Goal: Task Accomplishment & Management: Use online tool/utility

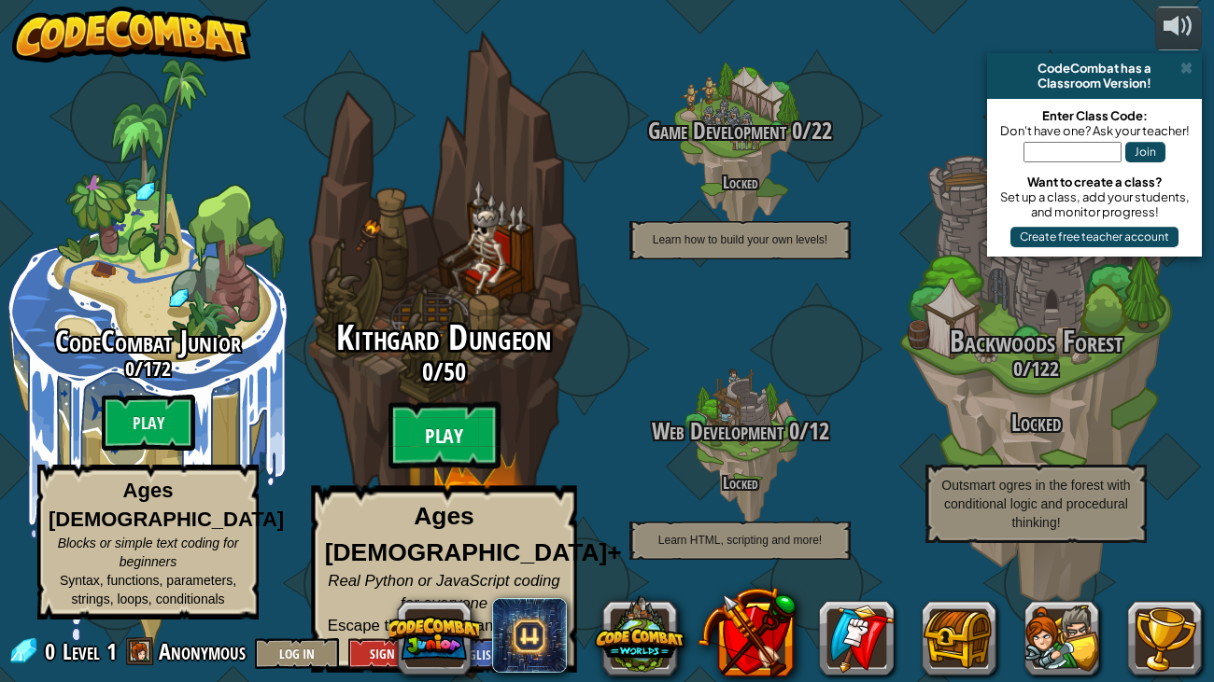
click at [458, 448] on btn "Play" at bounding box center [444, 435] width 112 height 67
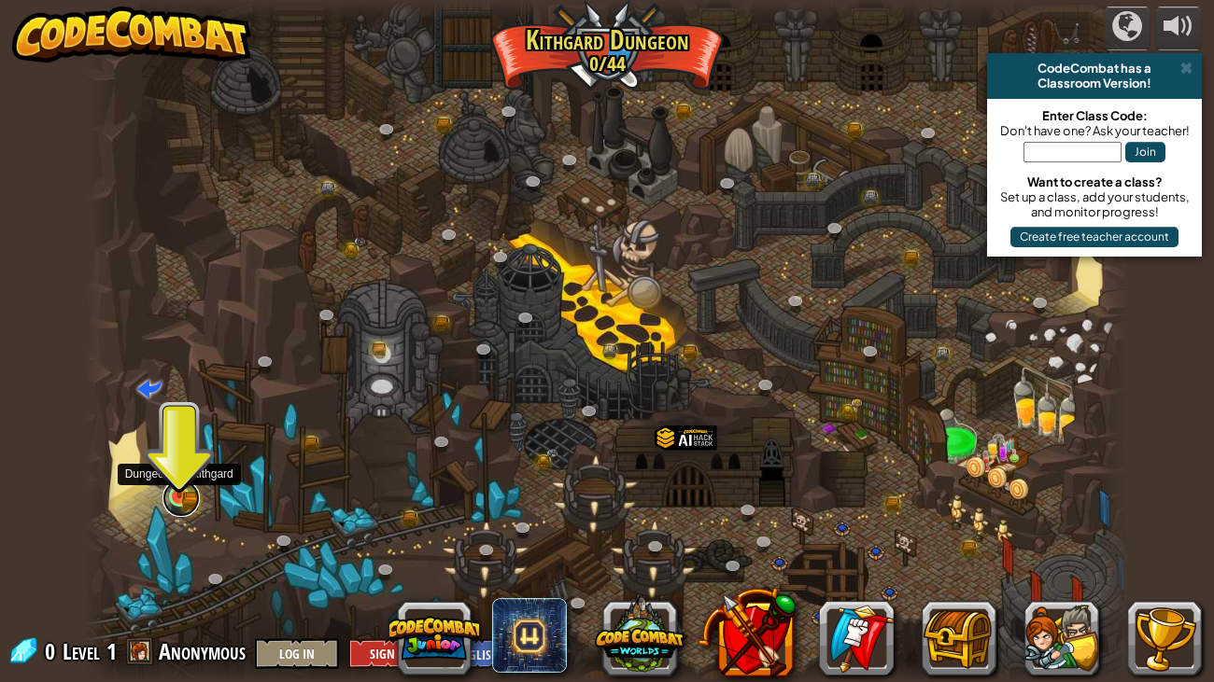
click at [184, 500] on link at bounding box center [180, 498] width 37 height 37
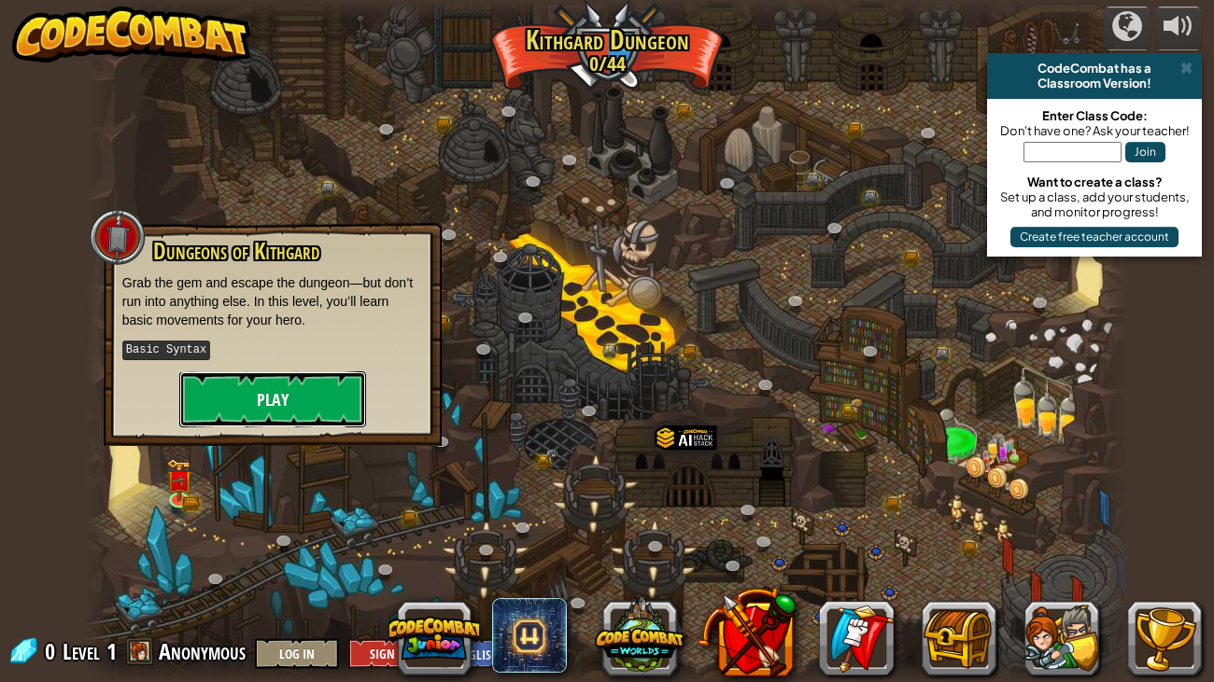
click at [286, 388] on button "Play" at bounding box center [272, 400] width 187 height 56
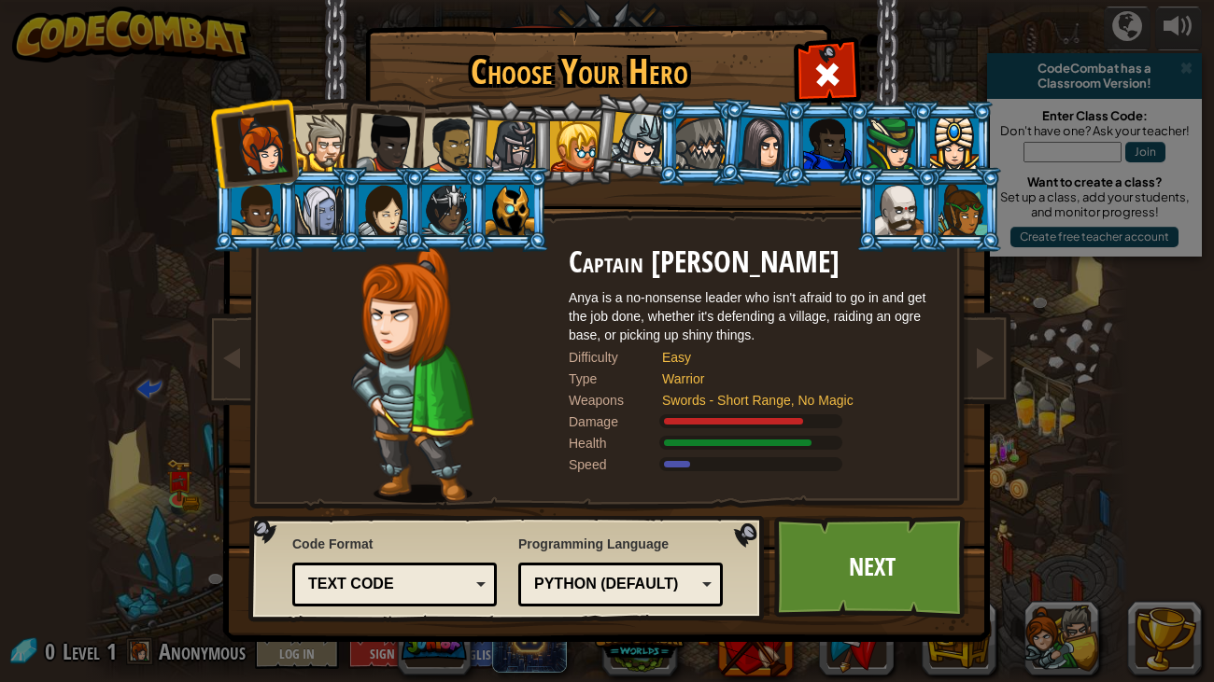
click at [305, 153] on div at bounding box center [323, 143] width 57 height 57
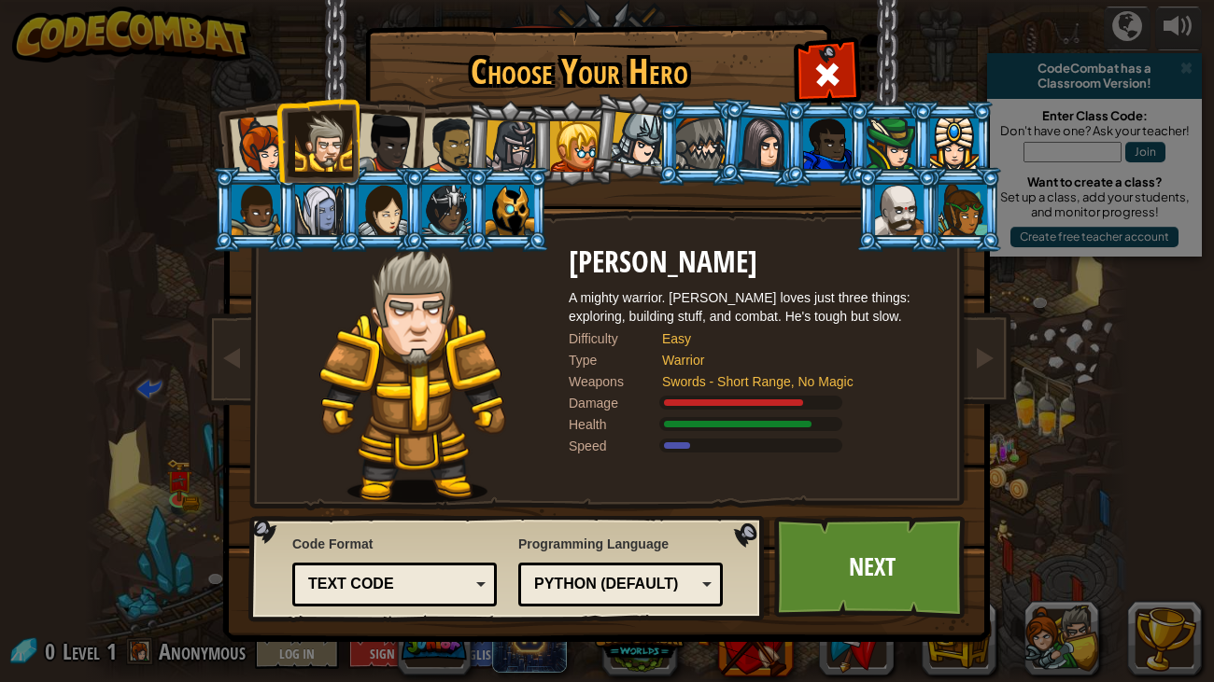
click at [708, 160] on div at bounding box center [700, 144] width 49 height 50
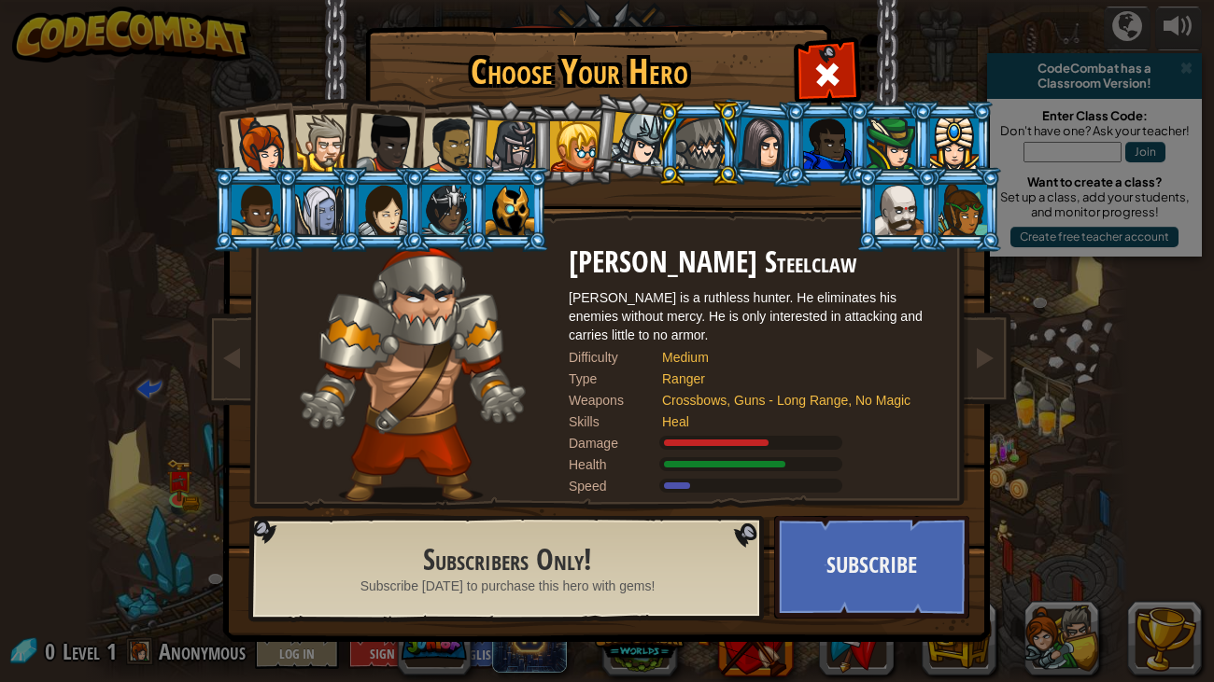
click at [256, 146] on div at bounding box center [261, 146] width 62 height 62
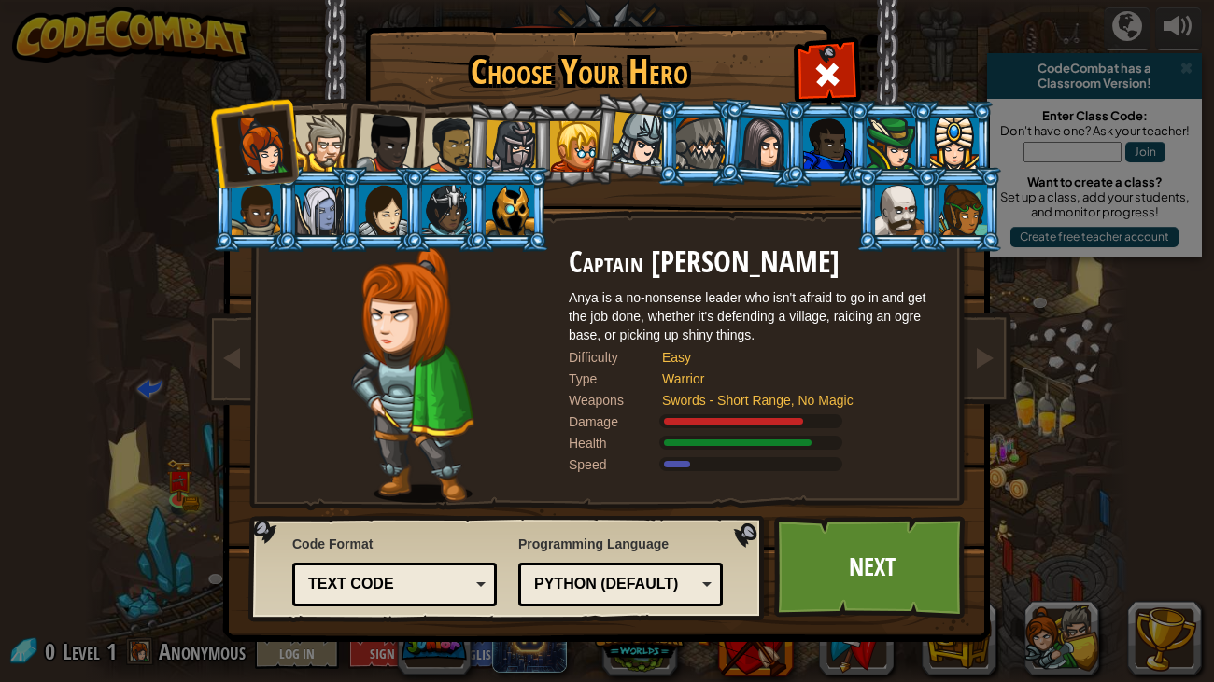
click at [308, 156] on div at bounding box center [323, 143] width 57 height 57
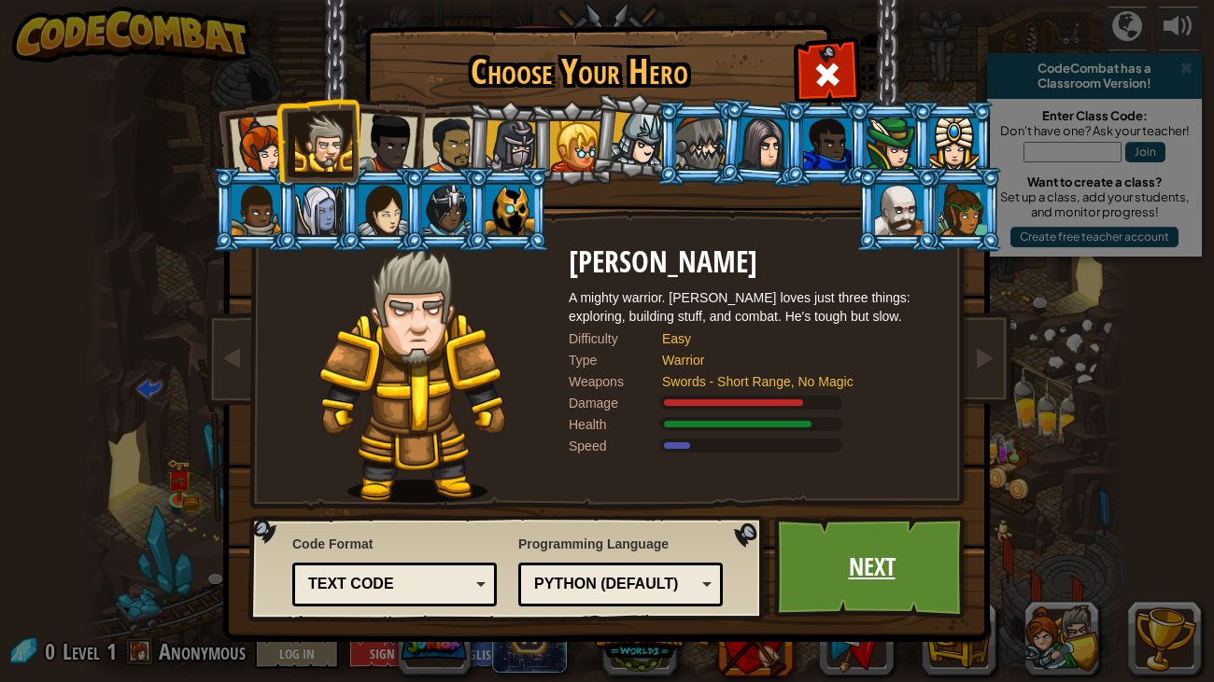
click at [859, 578] on link "Next" at bounding box center [871, 567] width 195 height 103
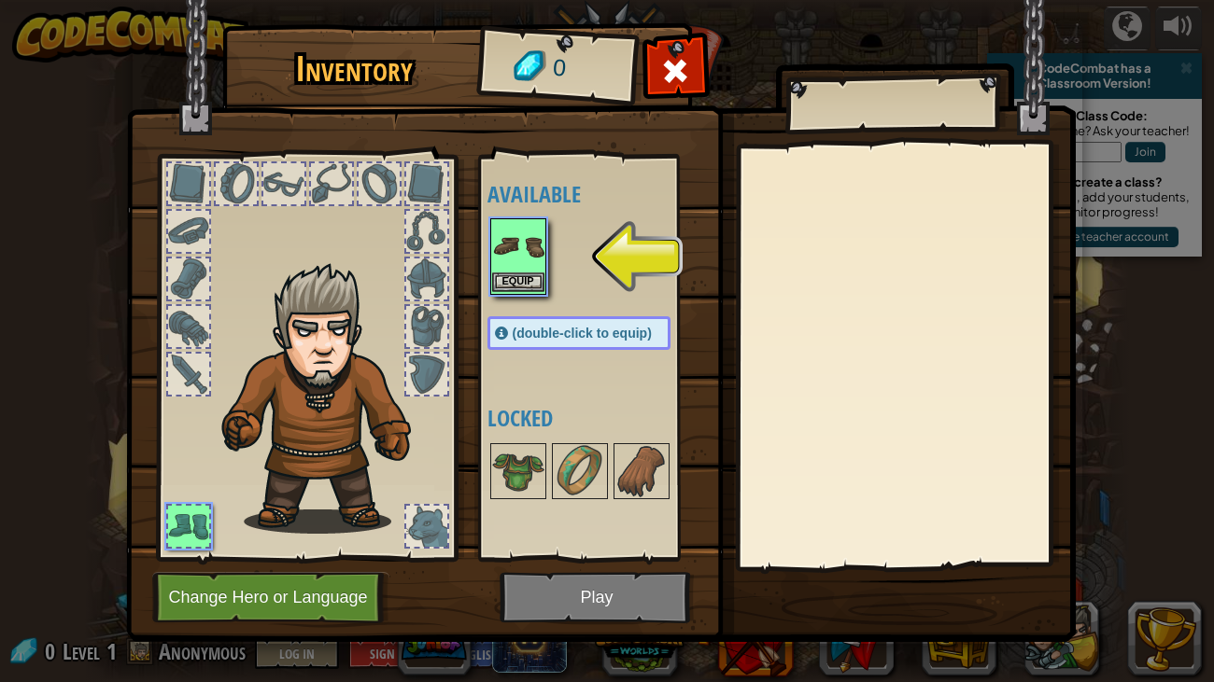
click at [527, 264] on img at bounding box center [518, 246] width 52 height 52
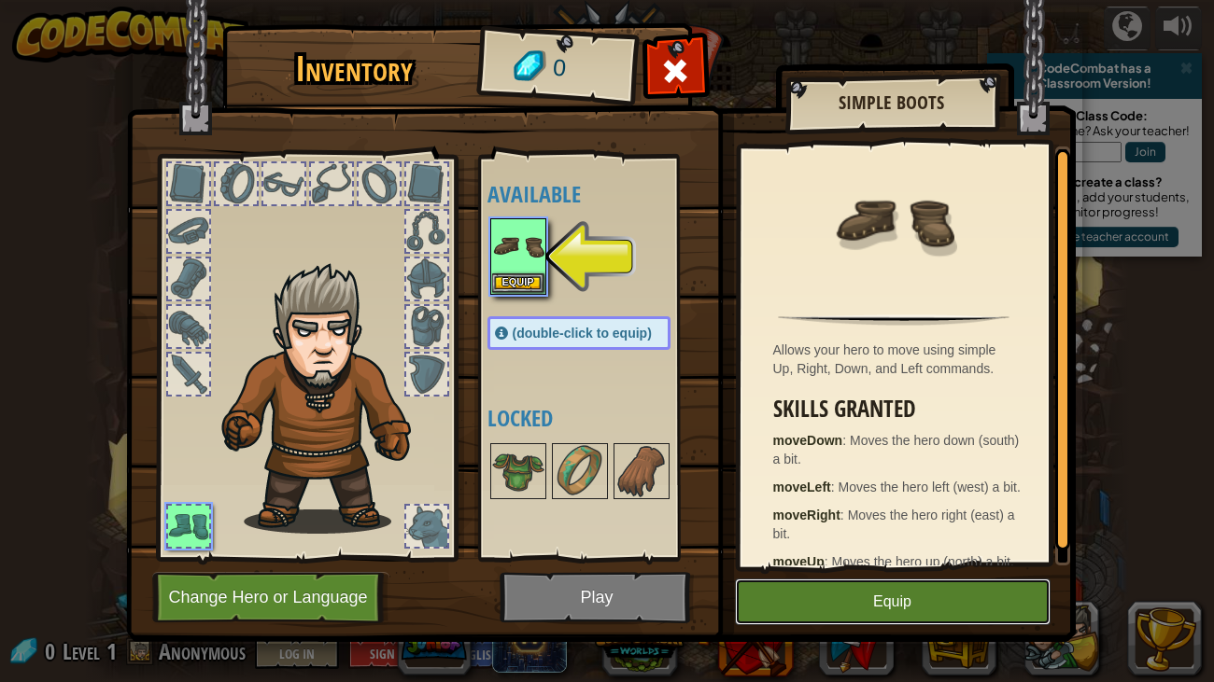
click at [770, 611] on button "Equip" at bounding box center [893, 602] width 316 height 47
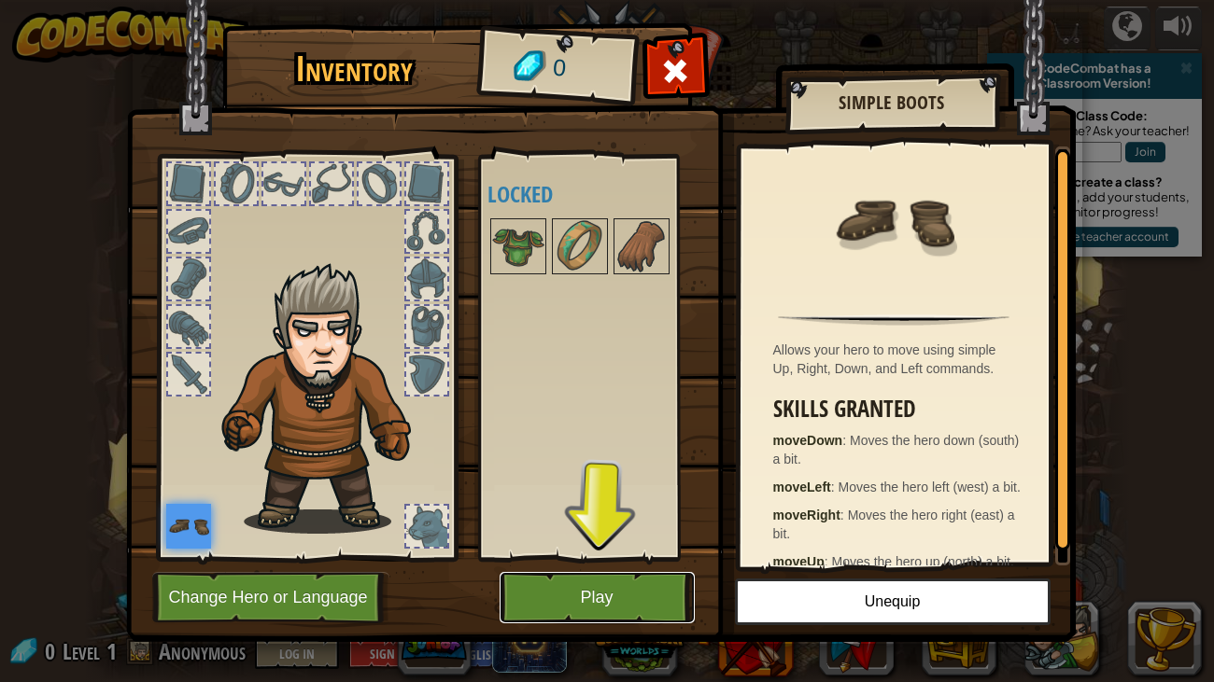
click at [557, 612] on button "Play" at bounding box center [596, 597] width 195 height 51
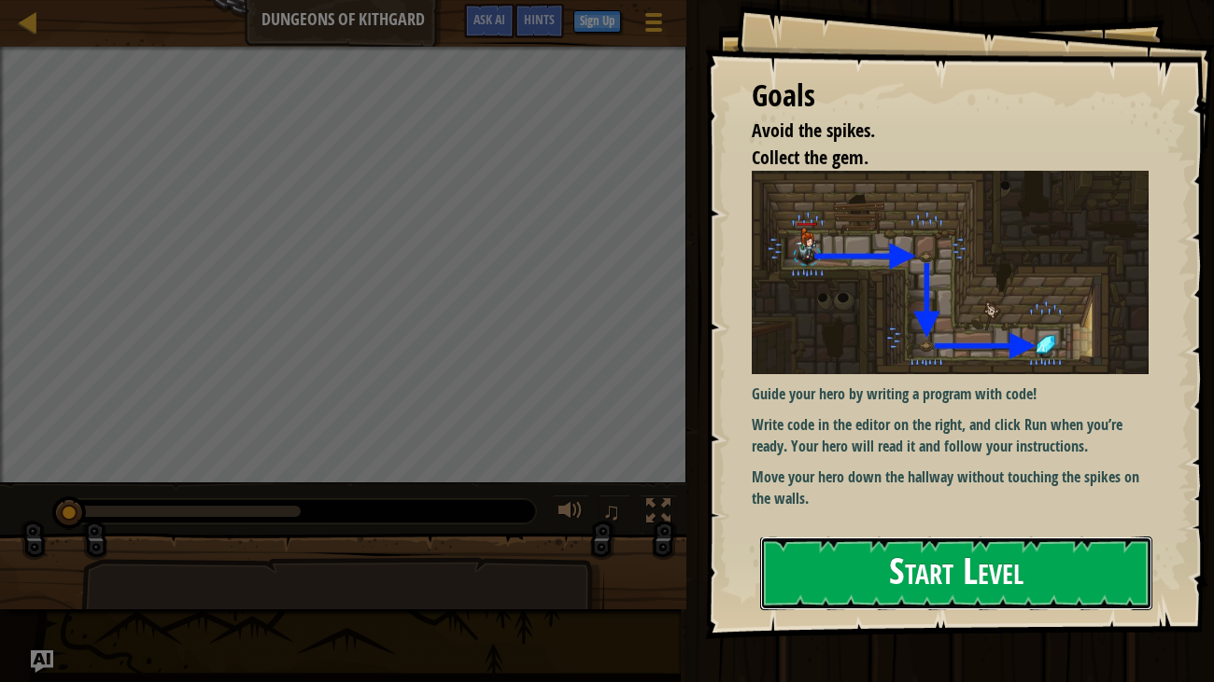
click at [845, 580] on button "Start Level" at bounding box center [956, 574] width 393 height 74
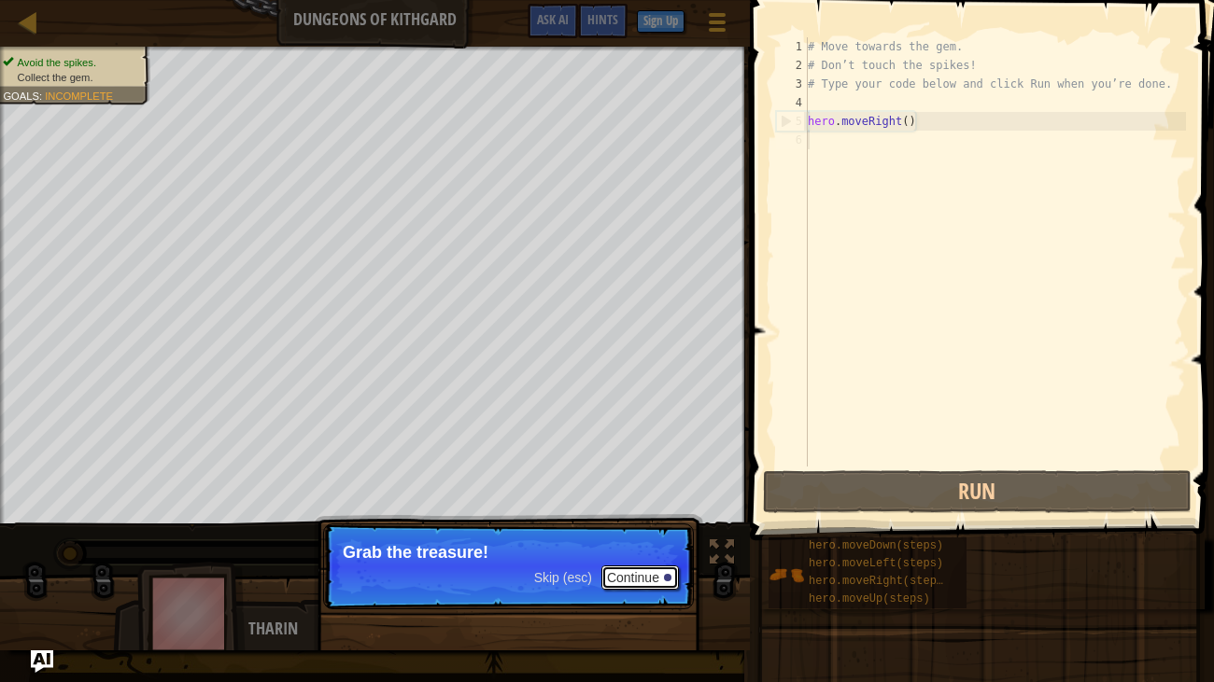
click at [645, 584] on button "Continue" at bounding box center [639, 578] width 77 height 24
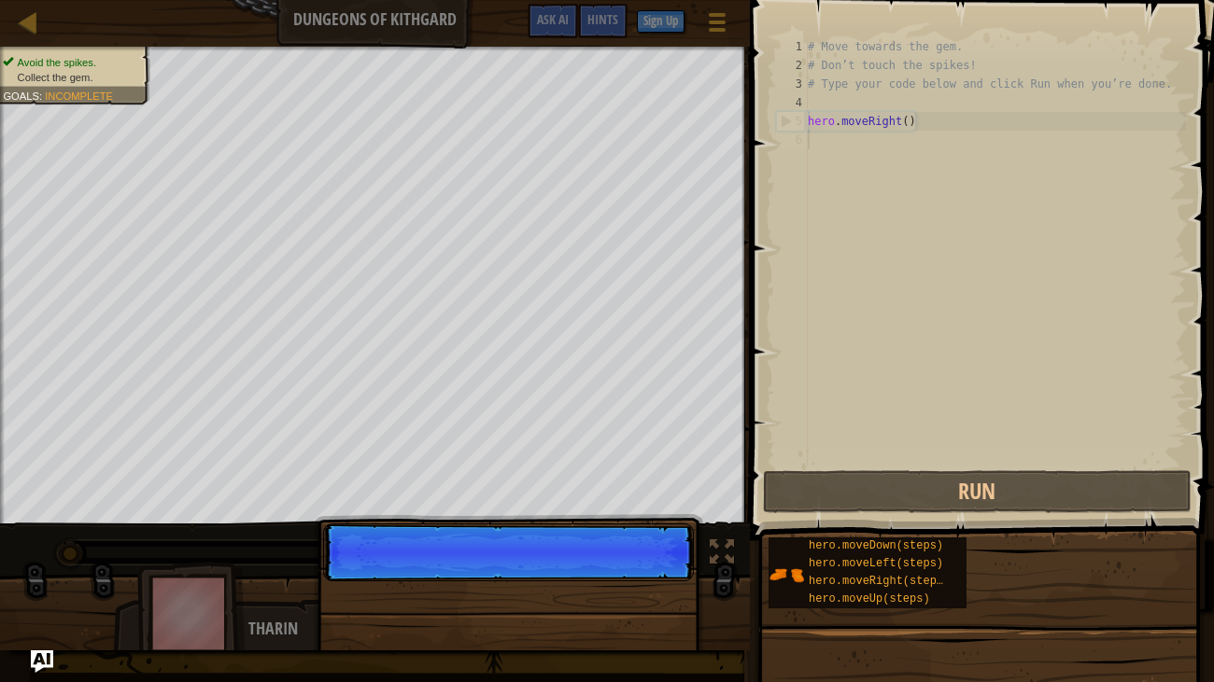
scroll to position [8, 0]
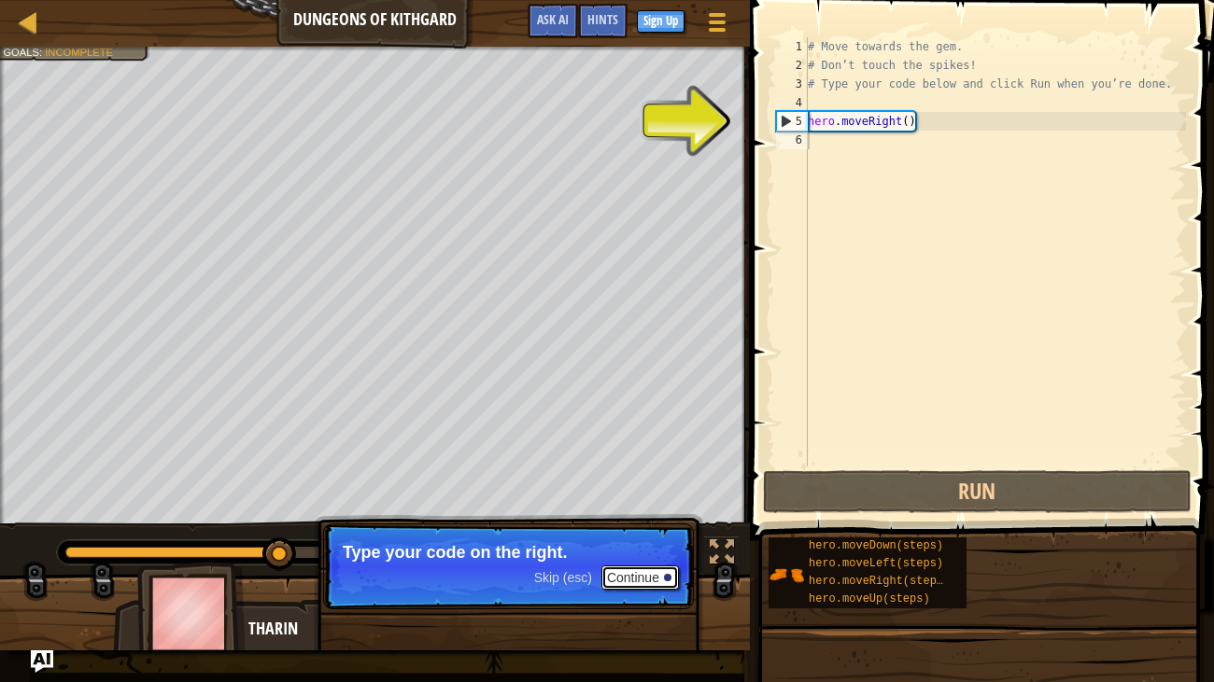
click at [631, 580] on button "Continue" at bounding box center [639, 578] width 77 height 24
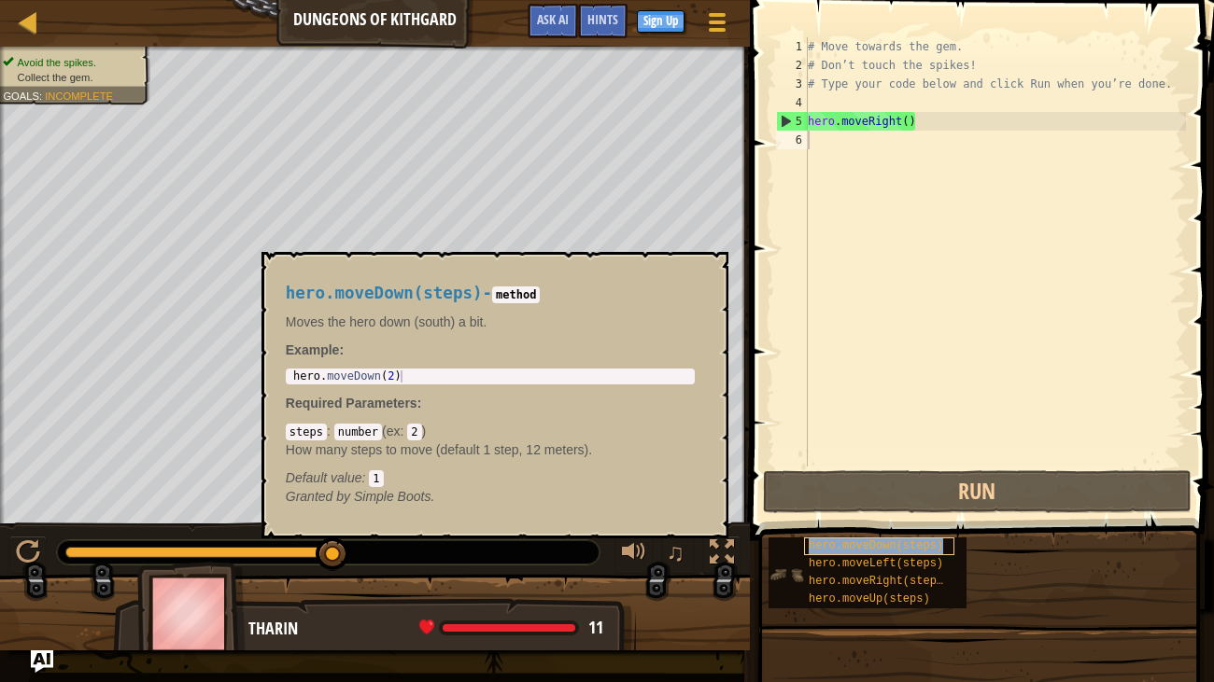
click at [907, 541] on span "hero.moveDown(steps)" at bounding box center [875, 546] width 134 height 13
type textarea "hero.moveDown(2)"
click at [401, 377] on div "hero . moveDown ( 2 )" at bounding box center [490, 389] width 402 height 36
click at [390, 376] on div "hero . moveDown ( 2 )" at bounding box center [490, 389] width 402 height 36
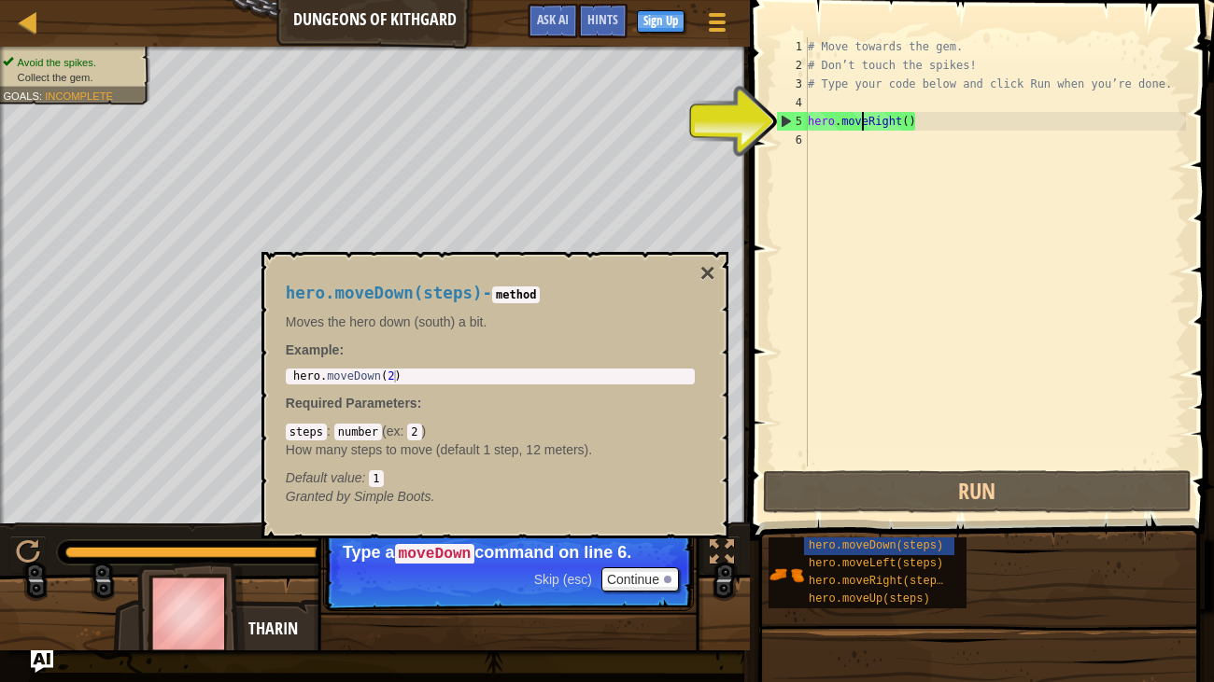
click at [858, 126] on div "# Move towards the gem. # Don’t touch the spikes! # Type your code below and cl…" at bounding box center [995, 270] width 382 height 467
click at [779, 121] on div "5" at bounding box center [792, 121] width 31 height 19
click at [786, 119] on div "5" at bounding box center [792, 121] width 31 height 19
click at [785, 117] on div "5" at bounding box center [792, 121] width 31 height 19
click at [703, 273] on button "×" at bounding box center [706, 273] width 15 height 26
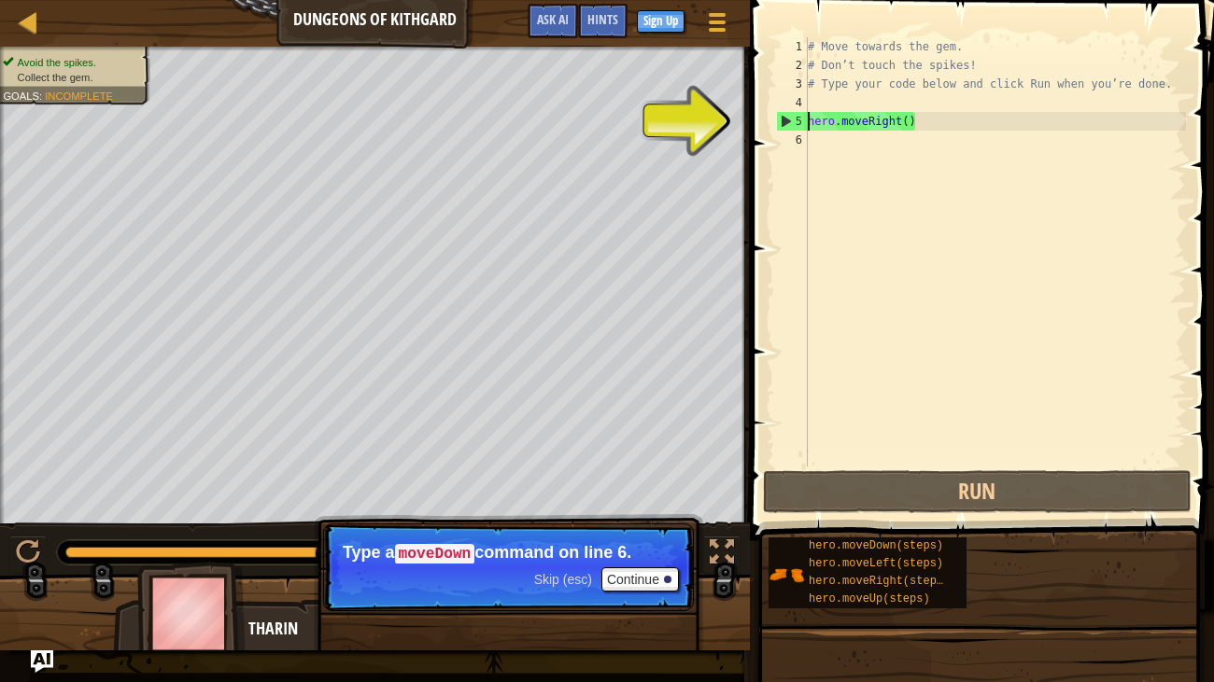
click at [781, 119] on div "5" at bounding box center [792, 121] width 31 height 19
click at [790, 119] on div "5" at bounding box center [792, 121] width 31 height 19
click at [901, 123] on div "# Move towards the gem. # Don’t touch the spikes! # Type your code below and cl…" at bounding box center [995, 270] width 382 height 467
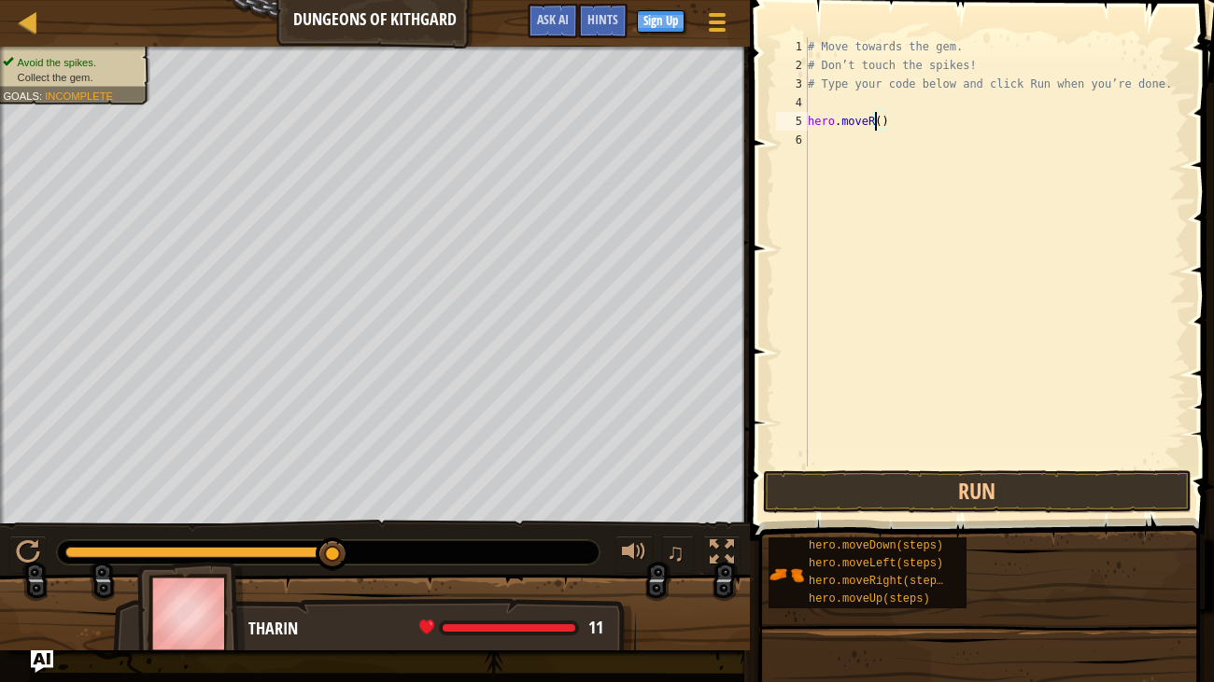
type textarea "hero.move()"
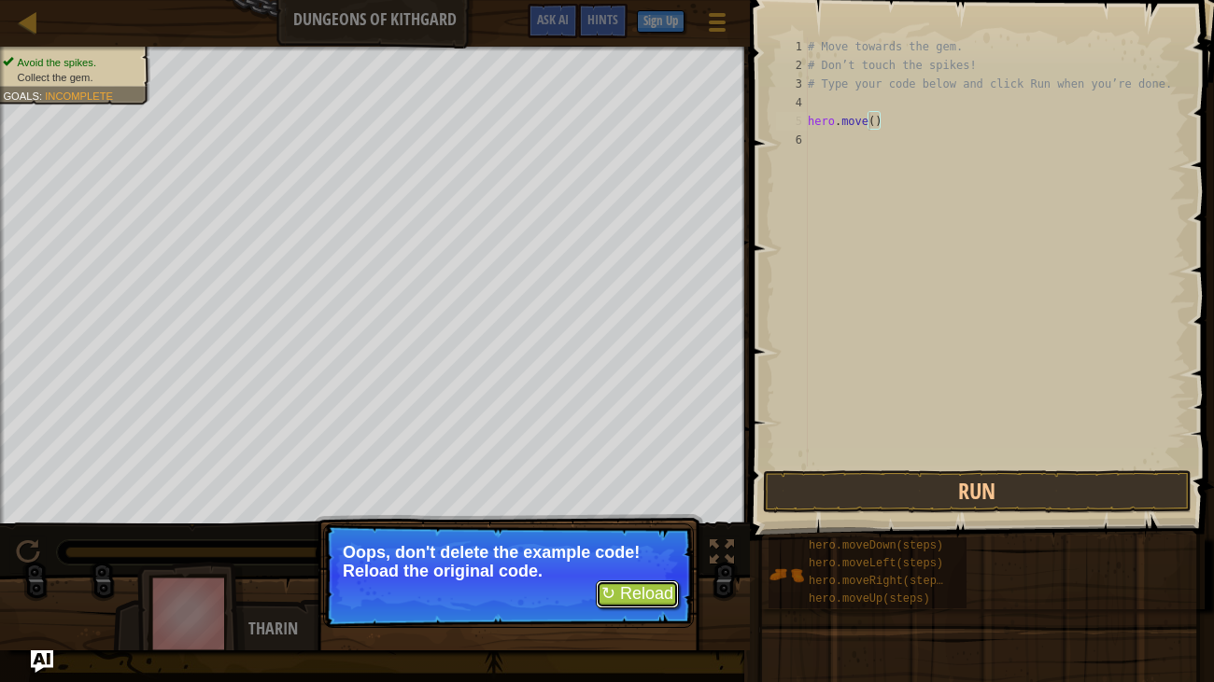
click at [648, 595] on button "↻ Reload" at bounding box center [637, 595] width 83 height 28
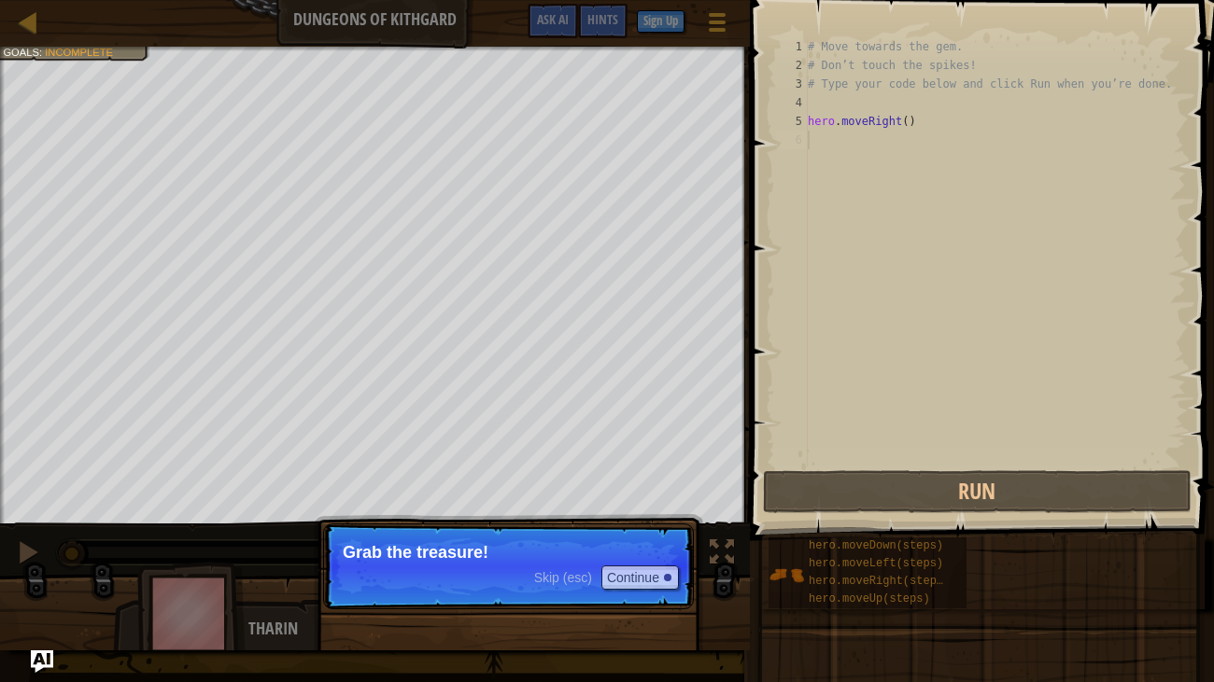
click at [656, 545] on p "Grab the treasure!" at bounding box center [508, 552] width 331 height 19
click at [653, 576] on button "Continue" at bounding box center [639, 578] width 77 height 24
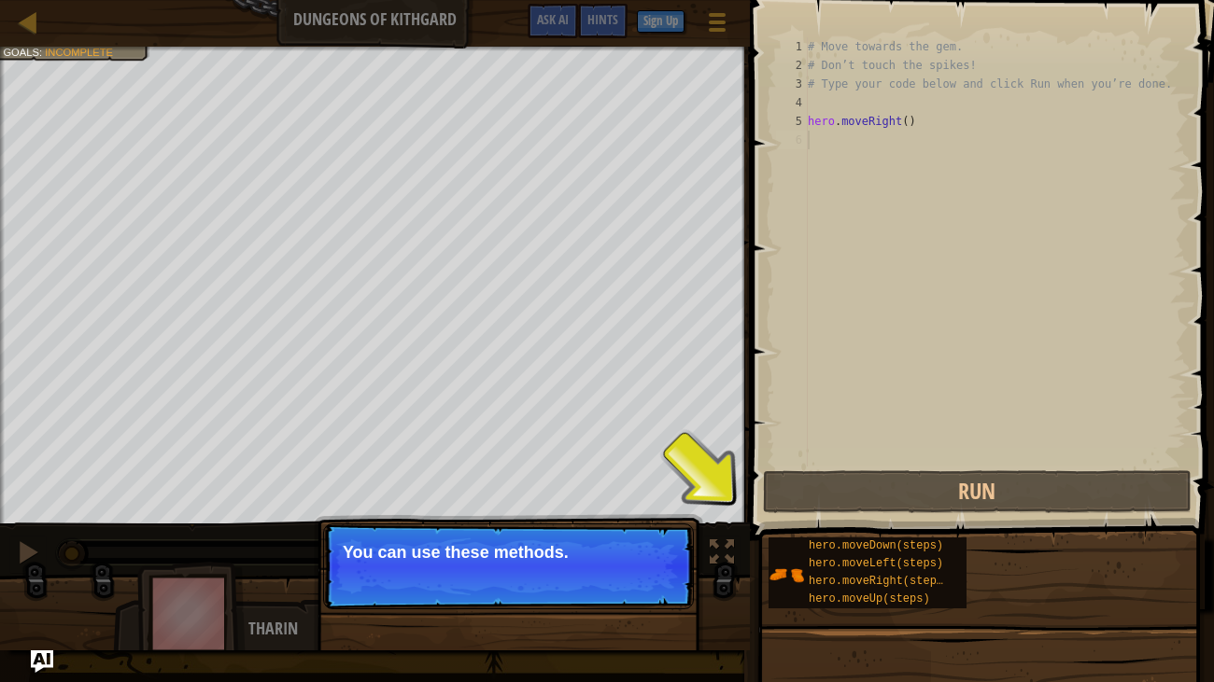
click at [653, 576] on button "Continue" at bounding box center [639, 578] width 77 height 24
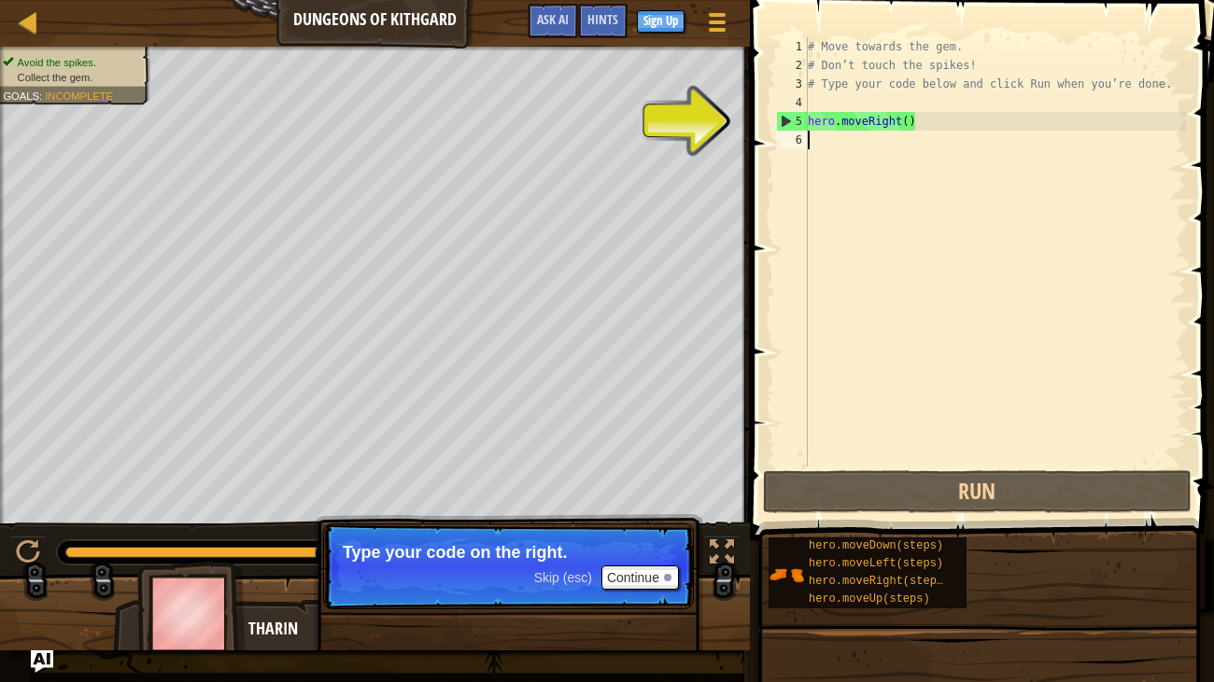
click at [779, 122] on div "5" at bounding box center [792, 121] width 31 height 19
click at [779, 121] on div "5" at bounding box center [792, 121] width 31 height 19
type textarea "hero.moveRight()"
click at [841, 144] on div "# Move towards the gem. # Don’t touch the spikes! # Type your code below and cl…" at bounding box center [995, 270] width 382 height 467
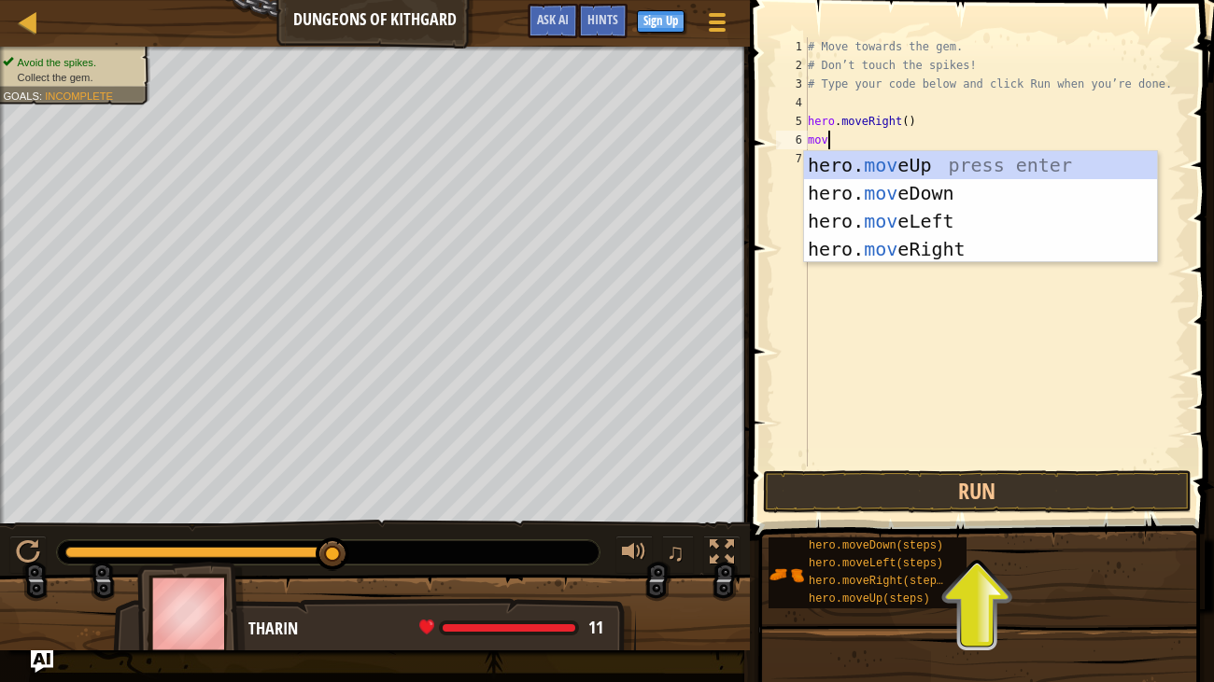
type textarea "move"
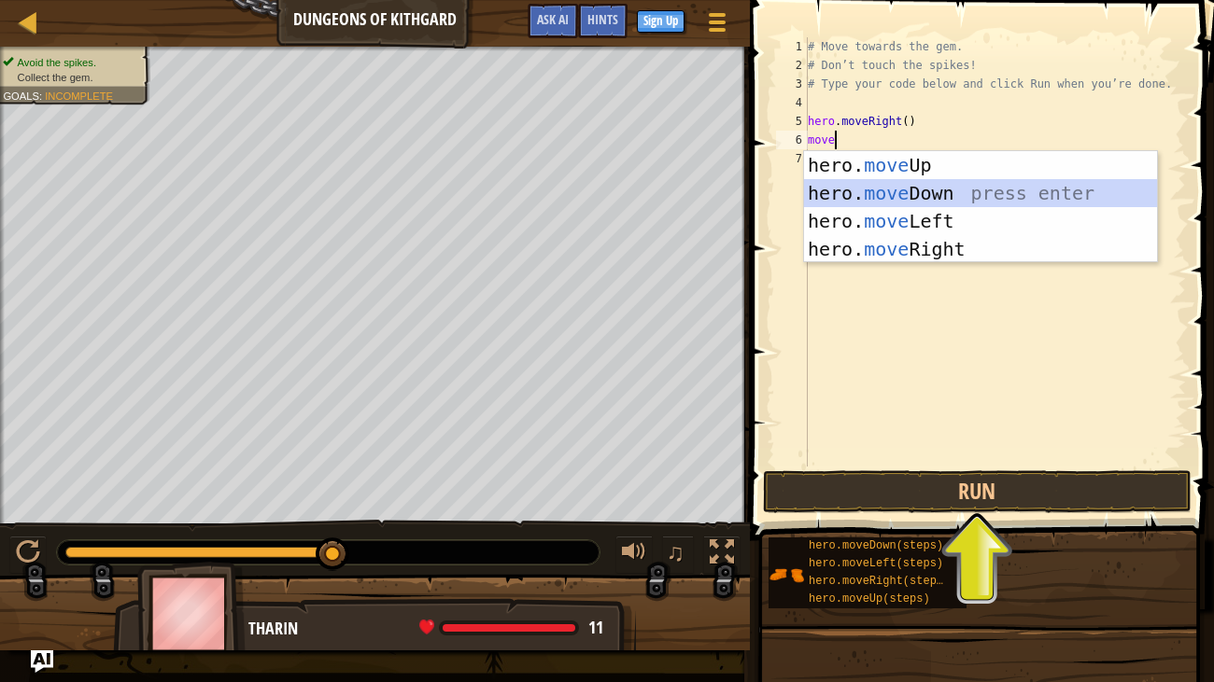
click at [936, 189] on div "hero. move Up press enter hero. move Down press enter hero. move Left press ent…" at bounding box center [980, 235] width 353 height 168
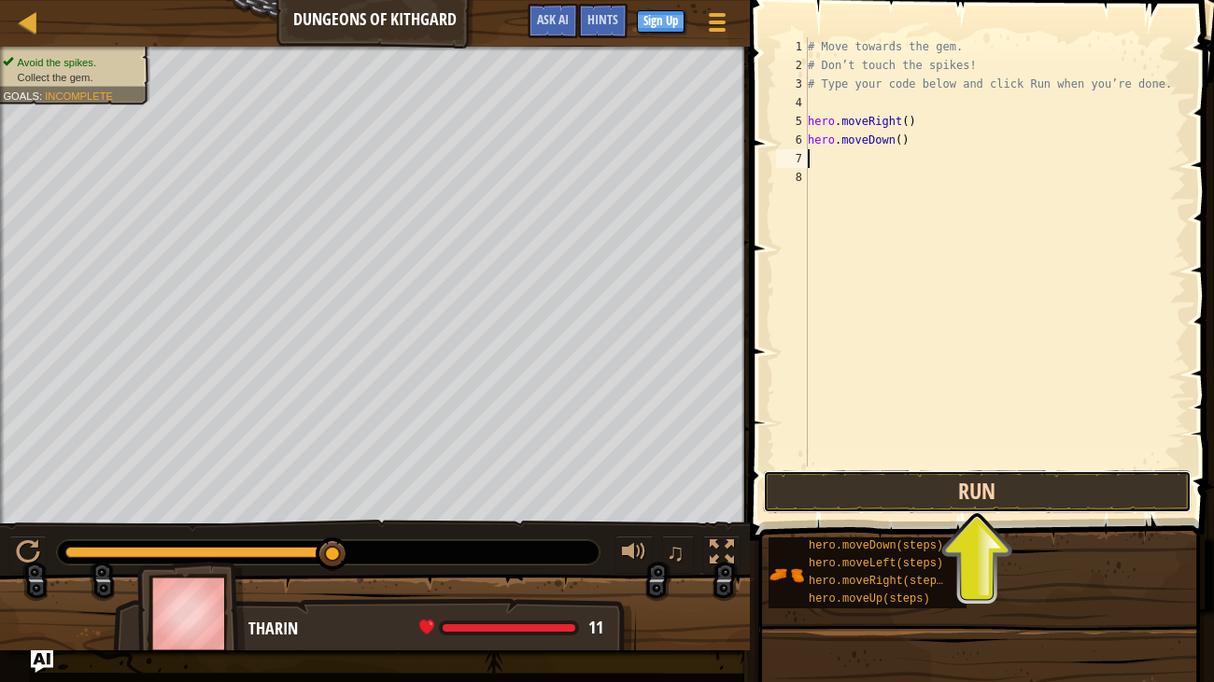
click at [965, 497] on button "Run" at bounding box center [977, 491] width 428 height 43
